Goal: Find specific page/section: Find specific page/section

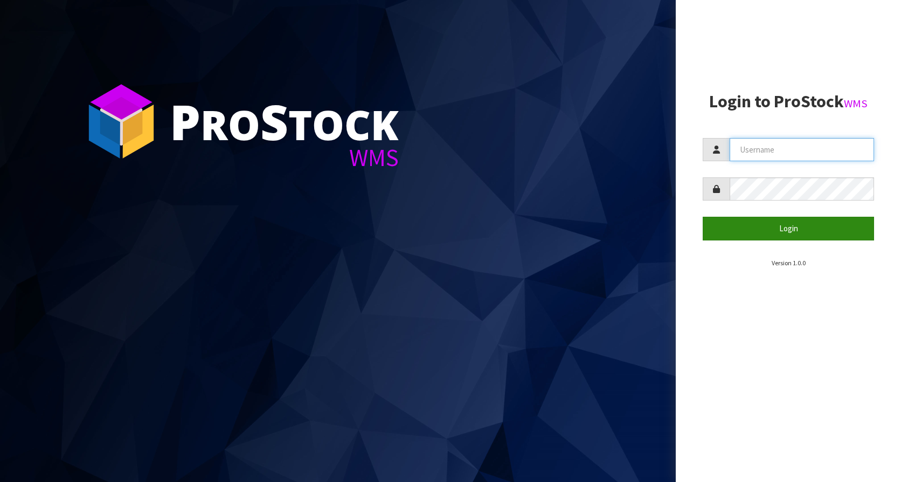
type input "KitchenAid"
click at [815, 219] on button "Login" at bounding box center [788, 228] width 171 height 23
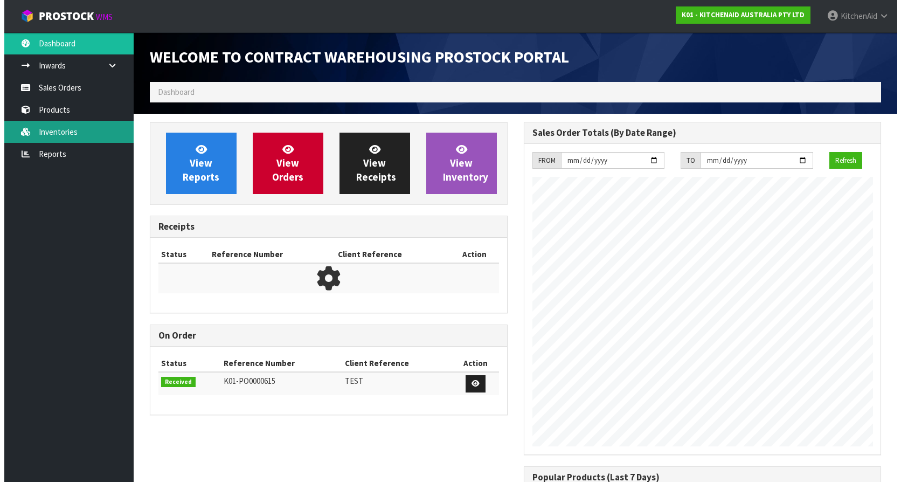
scroll to position [598, 374]
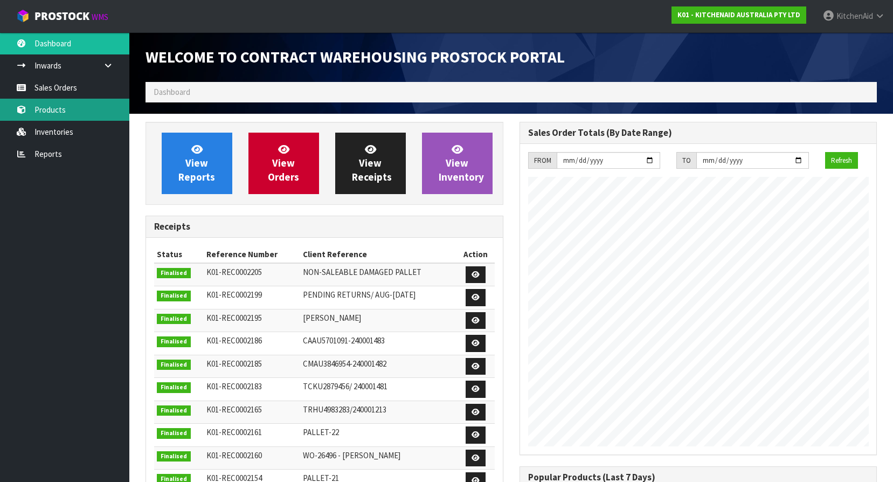
click at [53, 115] on link "Products" at bounding box center [64, 110] width 129 height 22
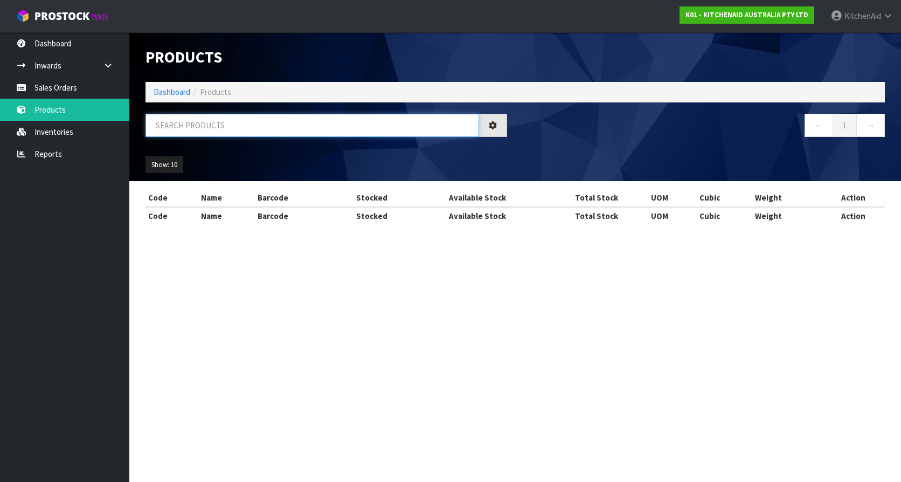
click at [212, 123] on input "text" at bounding box center [313, 125] width 334 height 23
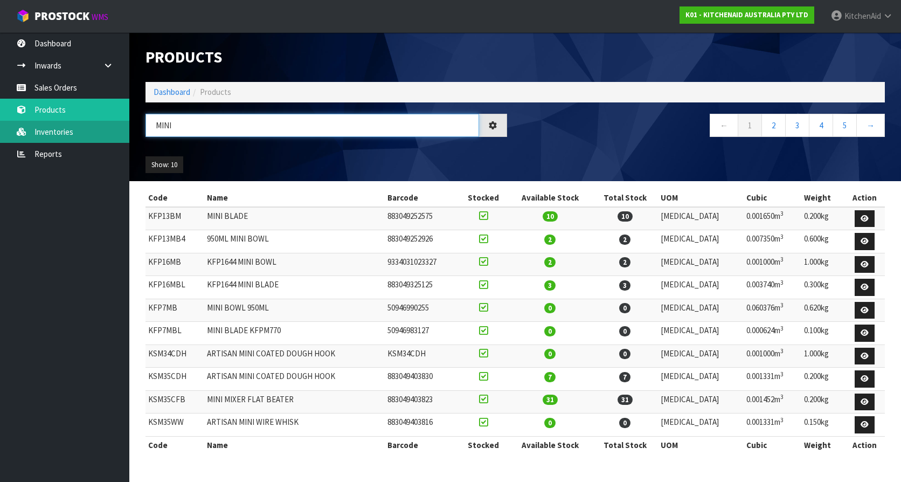
type input "MINI"
drag, startPoint x: 57, startPoint y: 133, endPoint x: 109, endPoint y: 133, distance: 51.8
click at [57, 133] on link "Inventories" at bounding box center [64, 132] width 129 height 22
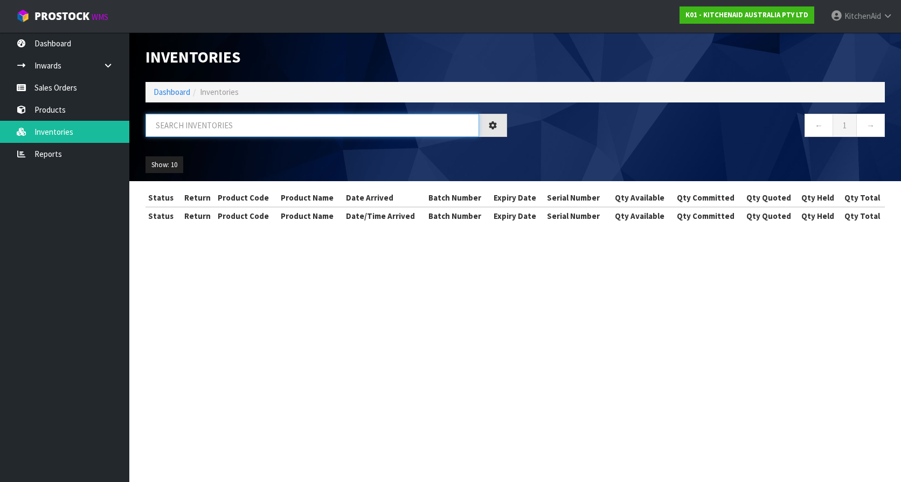
click at [193, 126] on input "text" at bounding box center [313, 125] width 334 height 23
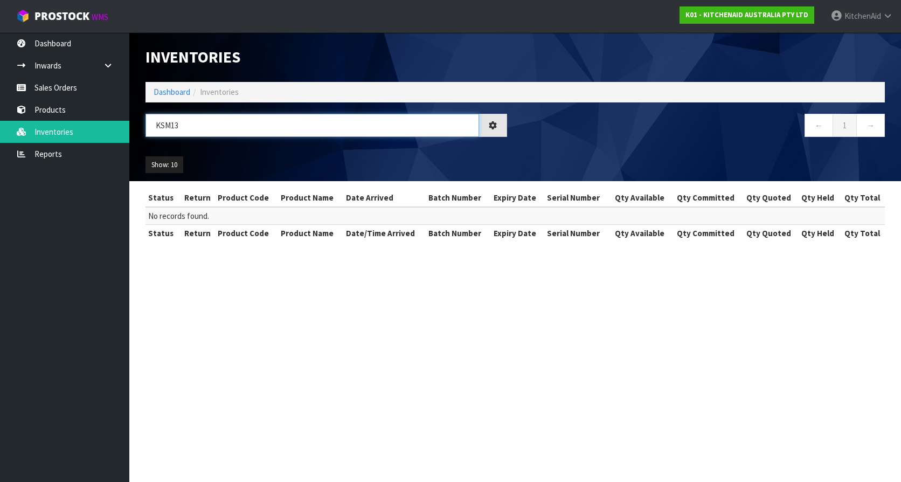
type input "KSM1"
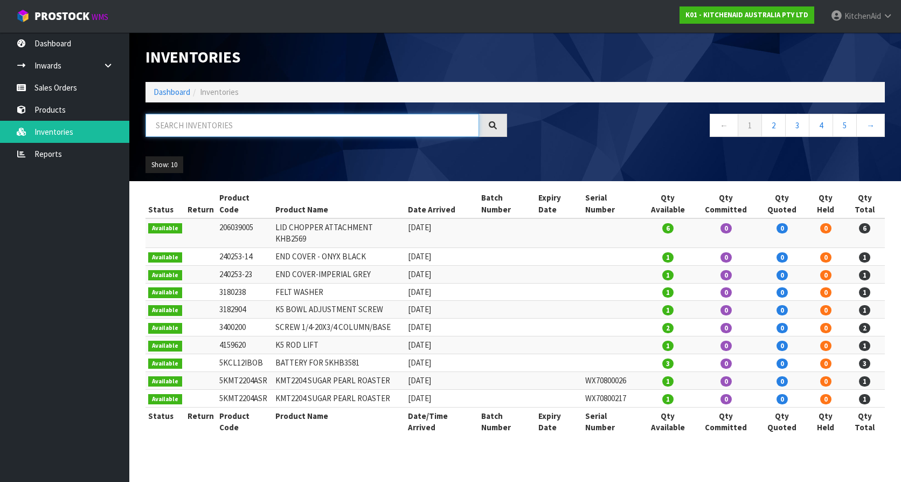
click at [224, 132] on input "text" at bounding box center [313, 125] width 334 height 23
paste input "5ksm3311xahw"
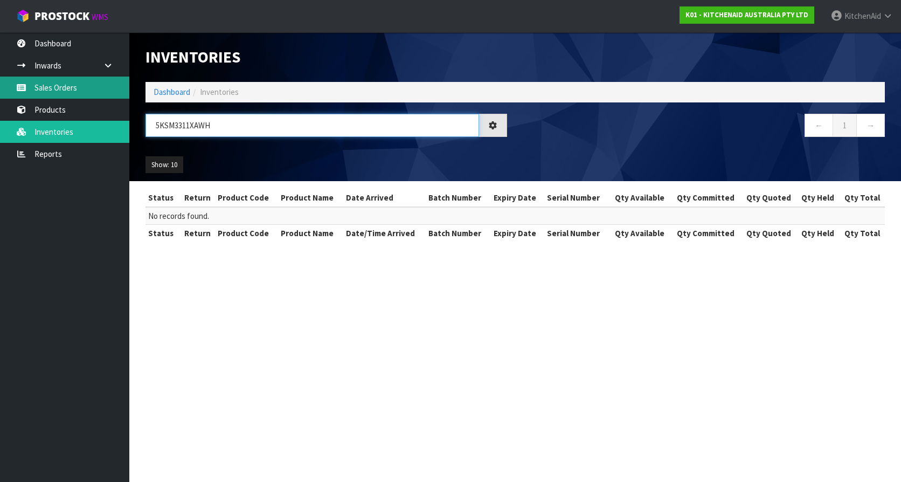
type input "5KSM3311XAWH"
click at [51, 86] on link "Sales Orders" at bounding box center [64, 88] width 129 height 22
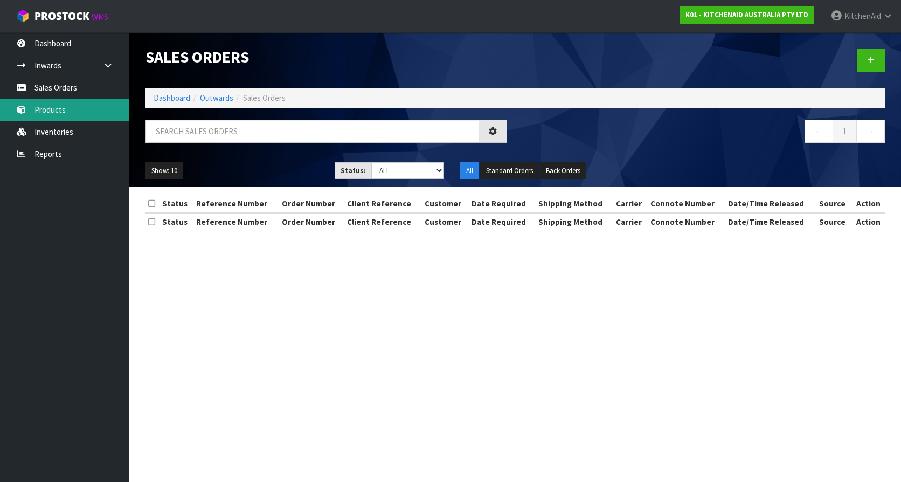
click at [55, 113] on link "Products" at bounding box center [64, 110] width 129 height 22
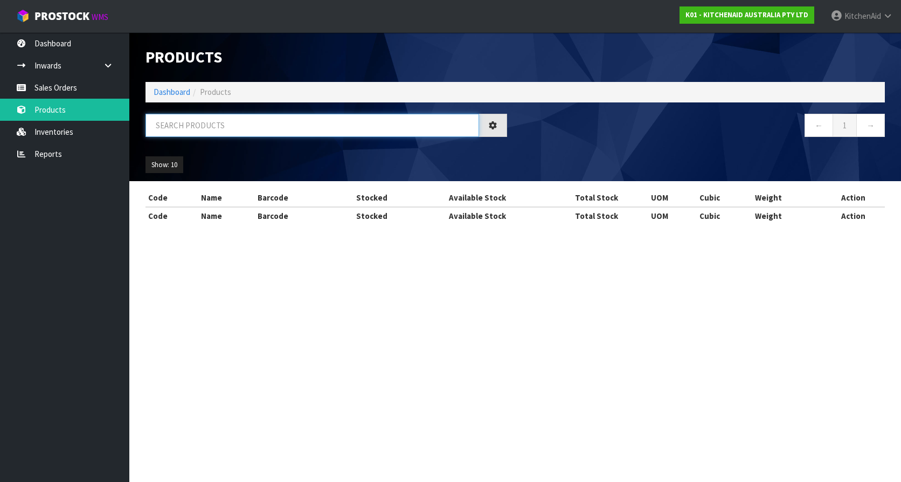
click at [215, 127] on input "text" at bounding box center [313, 125] width 334 height 23
paste input "5KSM3311XAWH"
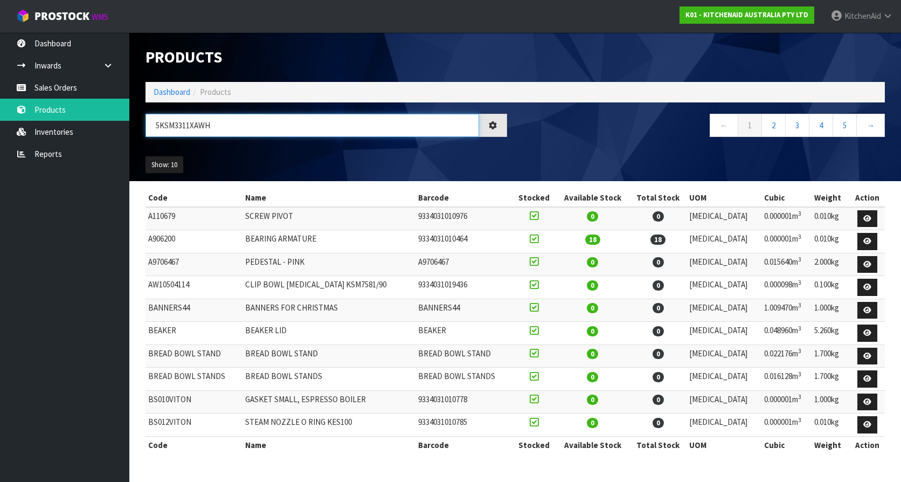
type input "5KSM3311XAWH"
